Goal: Communication & Community: Answer question/provide support

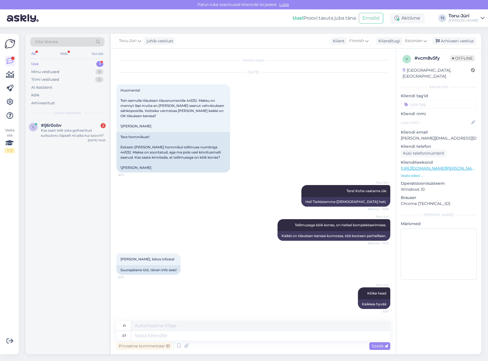
scroll to position [5, 0]
click at [71, 131] on div "Kas saan teilt osta gofreeritud suitsutoru täpselt nii pika kui soovin?" at bounding box center [73, 133] width 65 height 10
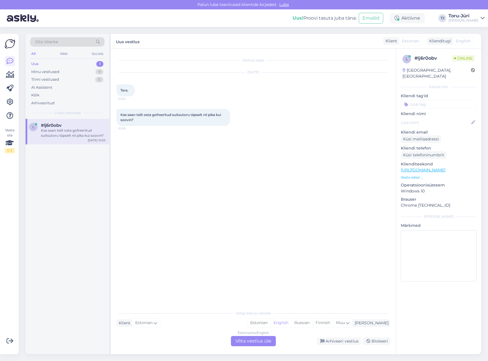
click at [252, 342] on div "Estonian to English Võta vestlus üle" at bounding box center [253, 341] width 45 height 10
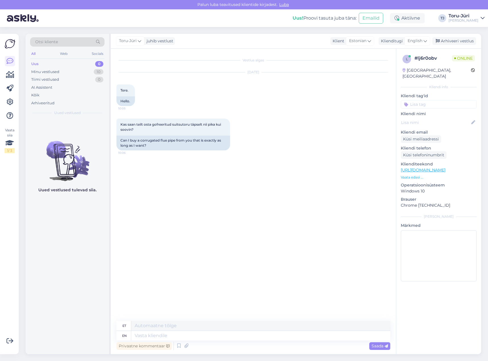
drag, startPoint x: 422, startPoint y: 42, endPoint x: 417, endPoint y: 47, distance: 7.5
click at [422, 42] on span "English" at bounding box center [414, 41] width 15 height 6
click at [395, 134] on link "Estonian" at bounding box center [404, 138] width 62 height 9
click at [186, 334] on textarea at bounding box center [253, 334] width 274 height 12
type textarea "Tere!"
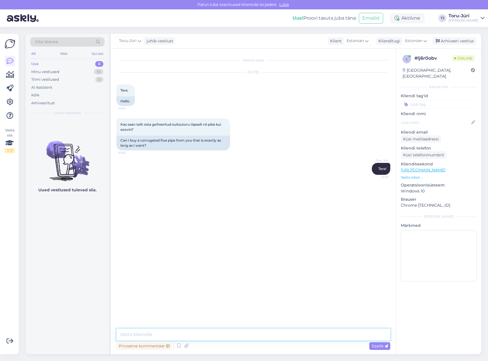
click at [231, 333] on textarea at bounding box center [253, 334] width 274 height 12
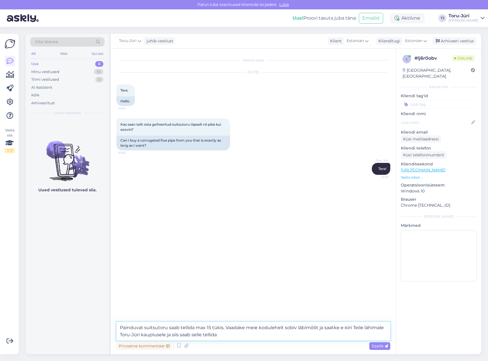
type textarea "Painduvat suitsutoru saab tellida max 15 tükis. Vaadake meie kodulehelt sobiv l…"
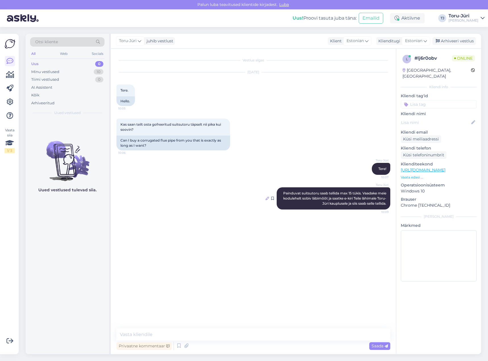
click at [267, 196] on div at bounding box center [266, 198] width 3 height 5
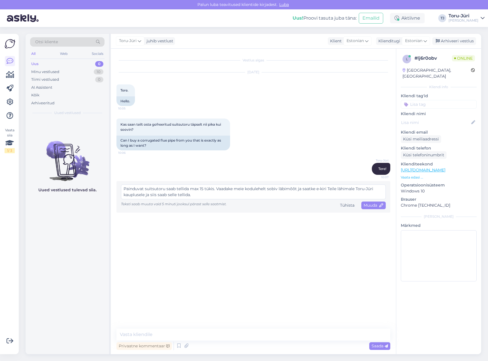
click at [203, 188] on textarea "Painduvat suitsutoru saab tellida max 15 tükis. Vaadake meie kodulehelt sobiv l…" at bounding box center [253, 191] width 265 height 15
type textarea "Painduvat suitsutoru saab tellida max 15m tükis. Vaadake meie kodulehelt sobiv …"
click at [369, 206] on span "Muuda" at bounding box center [373, 204] width 20 height 5
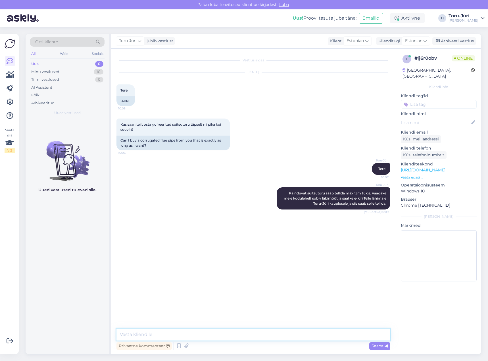
click at [264, 336] on textarea at bounding box center [253, 334] width 274 height 12
paste textarea "[URL][DOMAIN_NAME]"
type textarea "[URL][DOMAIN_NAME]"
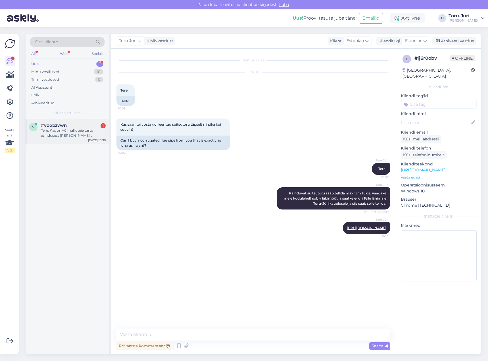
click at [71, 128] on div "Tere, Kas on võimalik teie tartu esindusest [PERSON_NAME] kohapealt 220VAC sole…" at bounding box center [73, 133] width 65 height 10
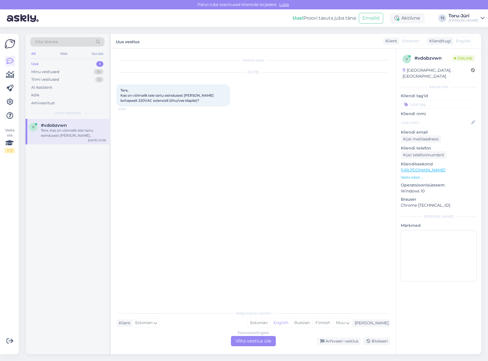
drag, startPoint x: 248, startPoint y: 342, endPoint x: 248, endPoint y: 337, distance: 4.8
click at [247, 341] on div "Estonian to English Võta vestlus üle" at bounding box center [253, 341] width 45 height 10
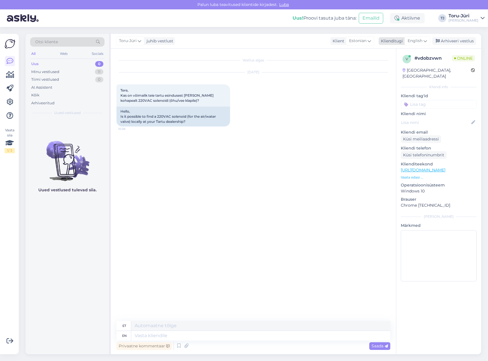
click at [418, 41] on span "English" at bounding box center [414, 41] width 15 height 6
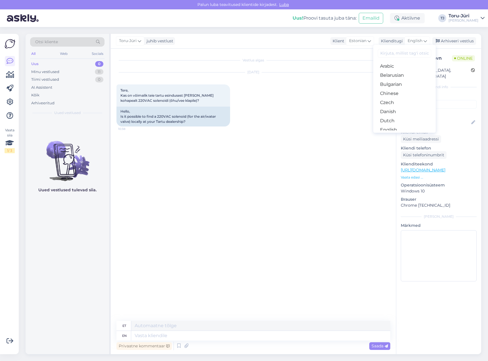
drag, startPoint x: 393, startPoint y: 112, endPoint x: 359, endPoint y: 120, distance: 35.3
click at [393, 134] on link "Estonian" at bounding box center [404, 138] width 62 height 9
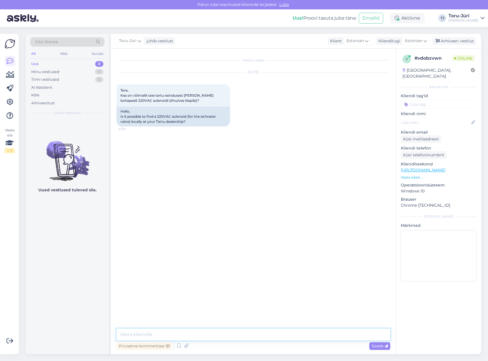
click at [164, 336] on textarea at bounding box center [253, 334] width 274 height 12
type textarea "Tere!"
type textarea "Võtke palun otse meie Tartu kauplusega ühendust"
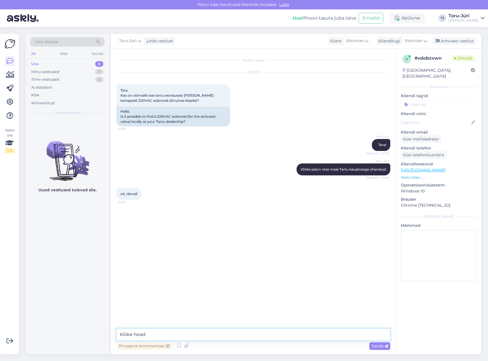
type textarea "Kõike head!"
